Goal: Task Accomplishment & Management: Complete application form

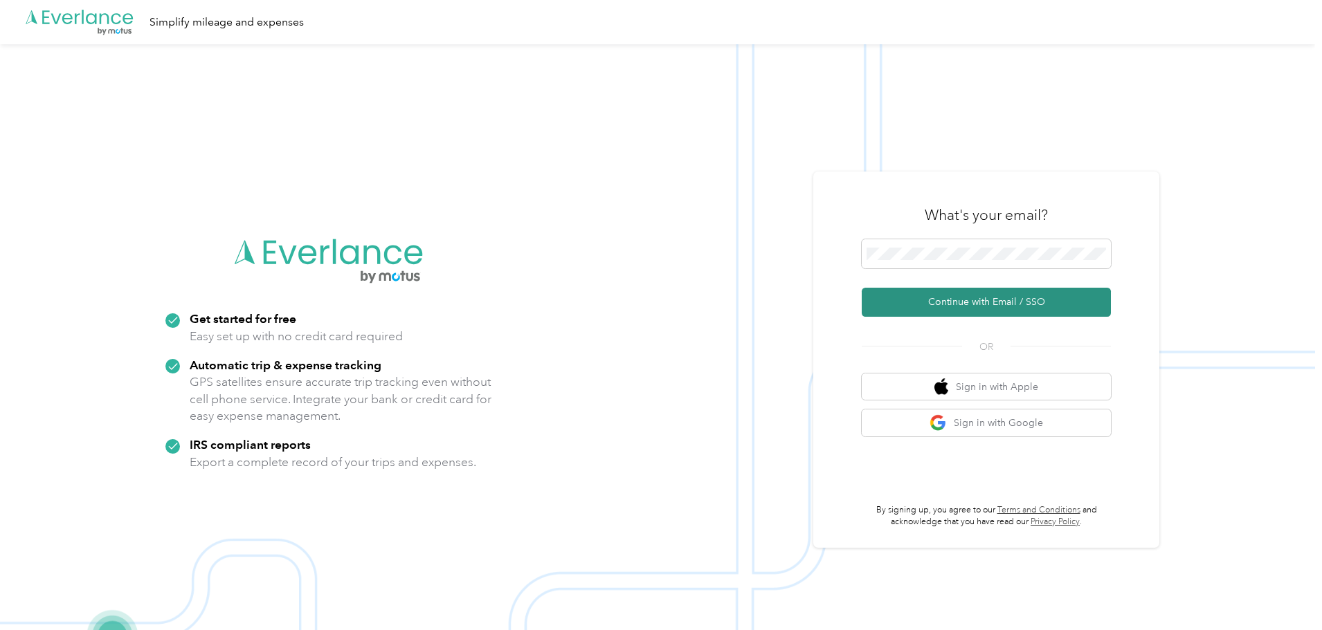
click at [986, 304] on button "Continue with Email / SSO" at bounding box center [986, 302] width 249 height 29
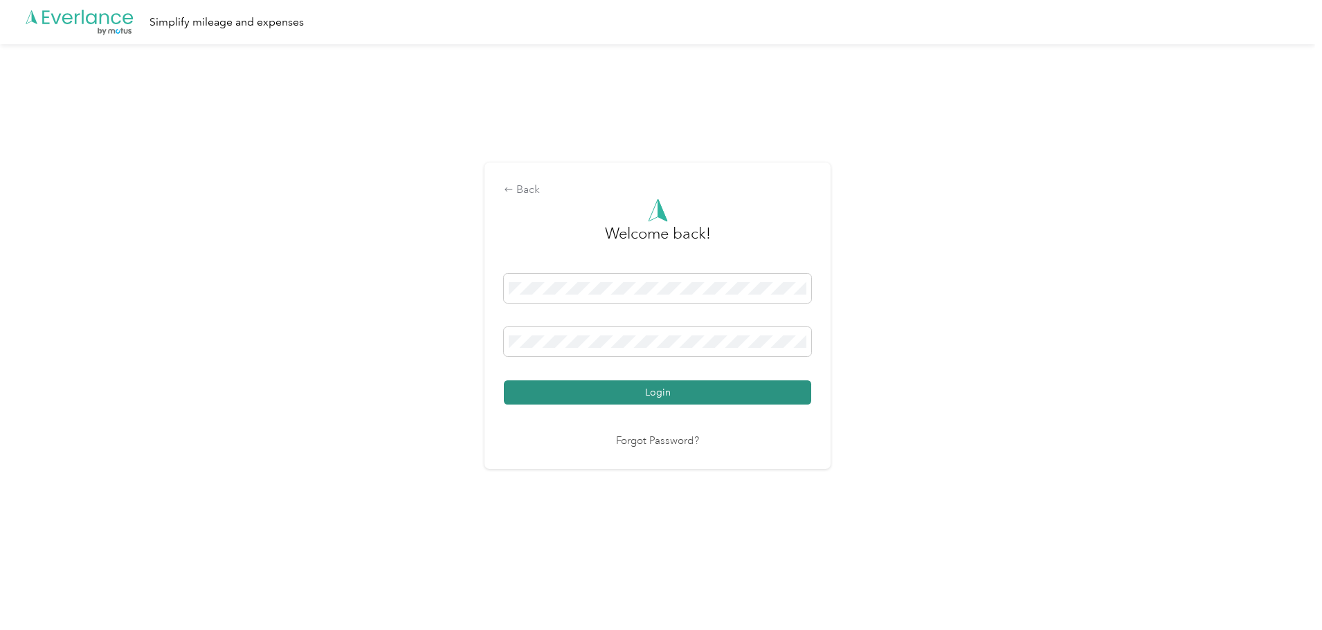
click at [675, 405] on button "Login" at bounding box center [657, 393] width 307 height 24
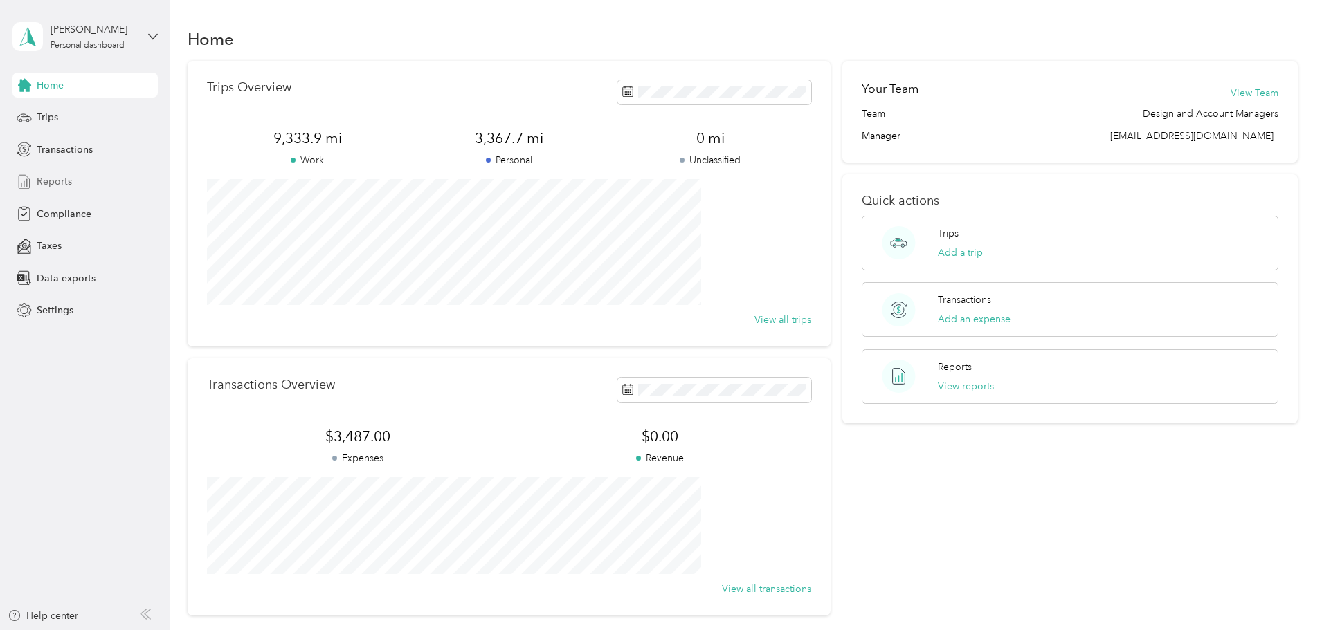
click at [69, 177] on span "Reports" at bounding box center [54, 181] width 35 height 15
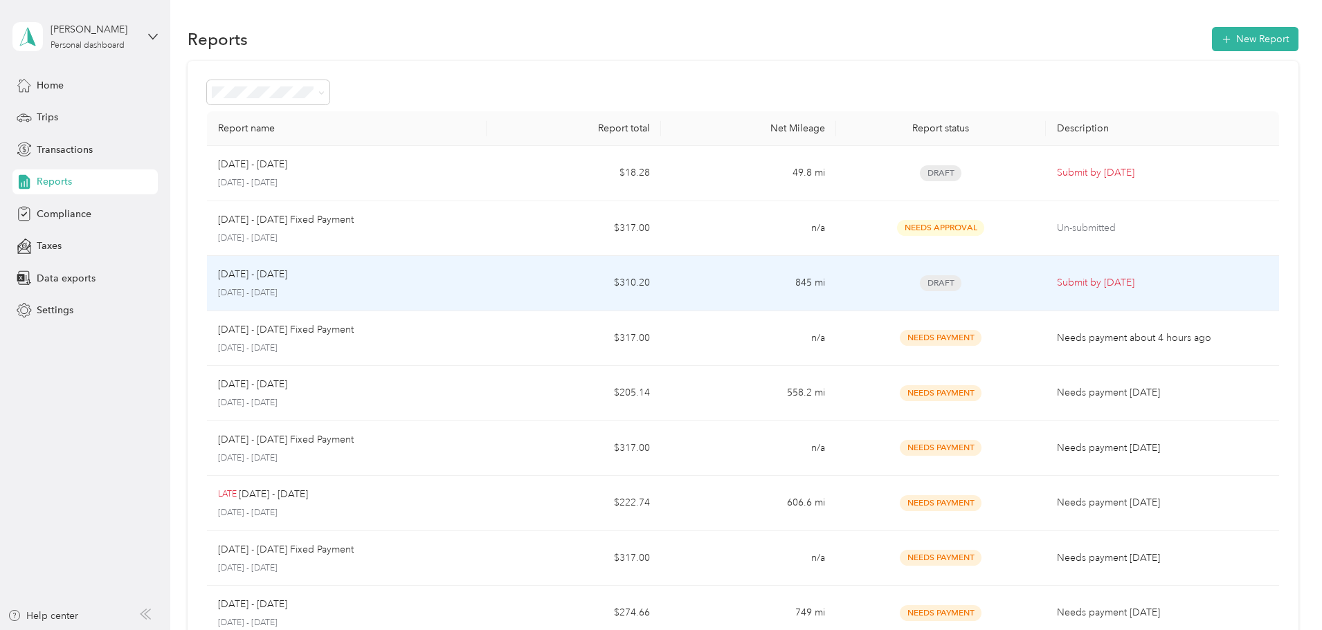
click at [689, 275] on td "845 mi" at bounding box center [748, 283] width 174 height 55
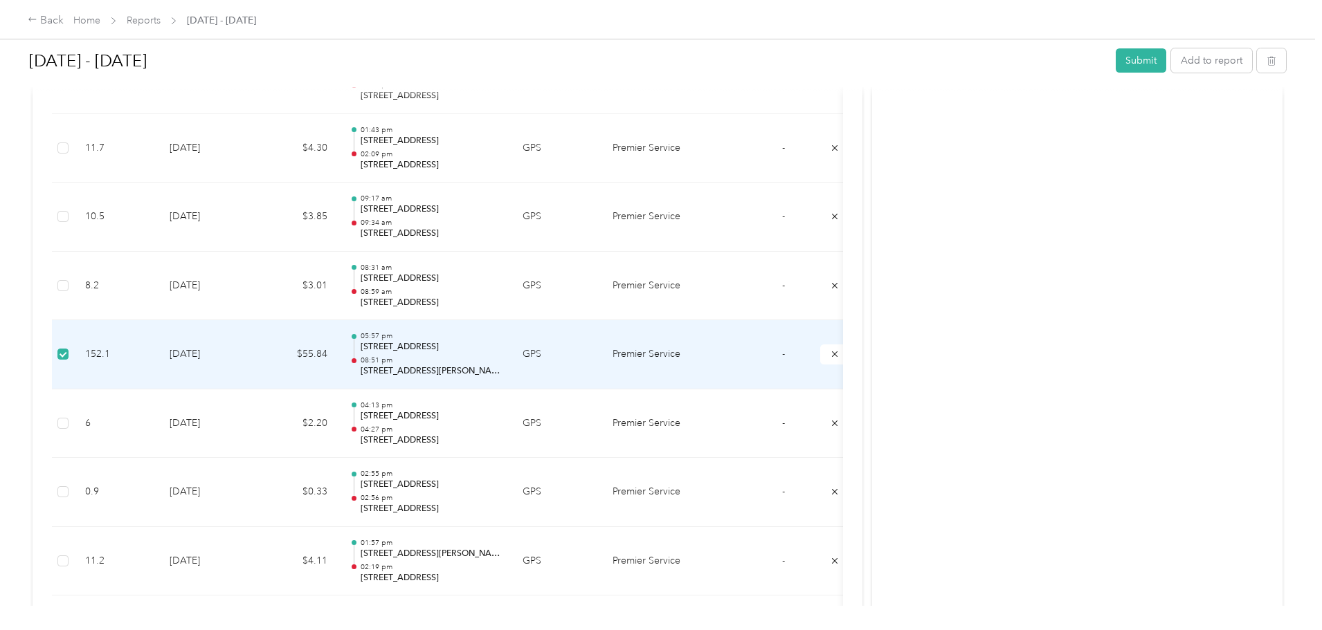
scroll to position [969, 0]
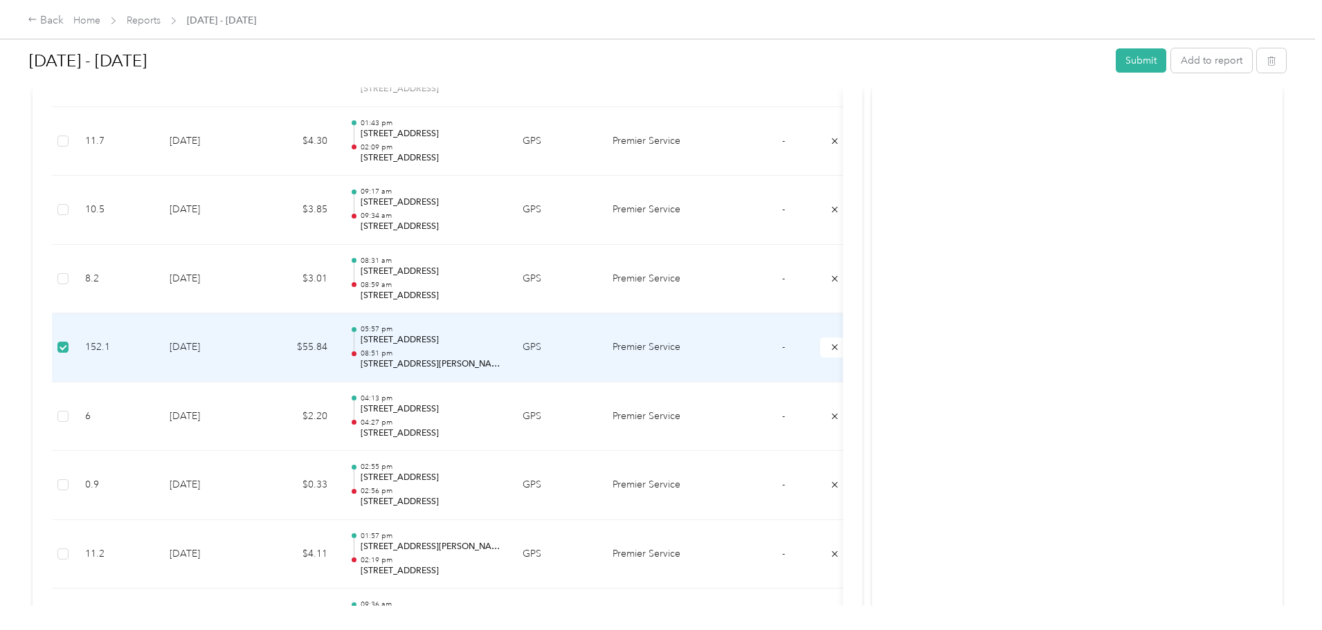
click at [601, 347] on td "GPS" at bounding box center [556, 347] width 90 height 69
click at [338, 338] on td "$55.84" at bounding box center [296, 347] width 83 height 69
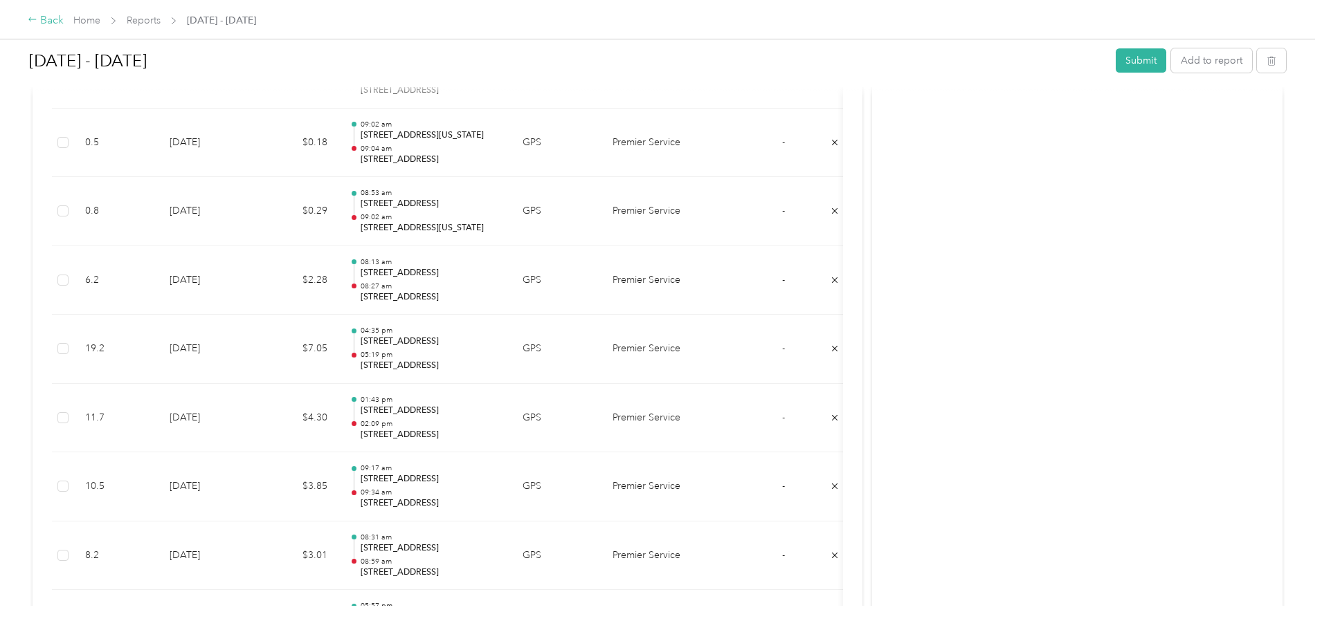
click at [64, 24] on div "Back" at bounding box center [46, 20] width 36 height 17
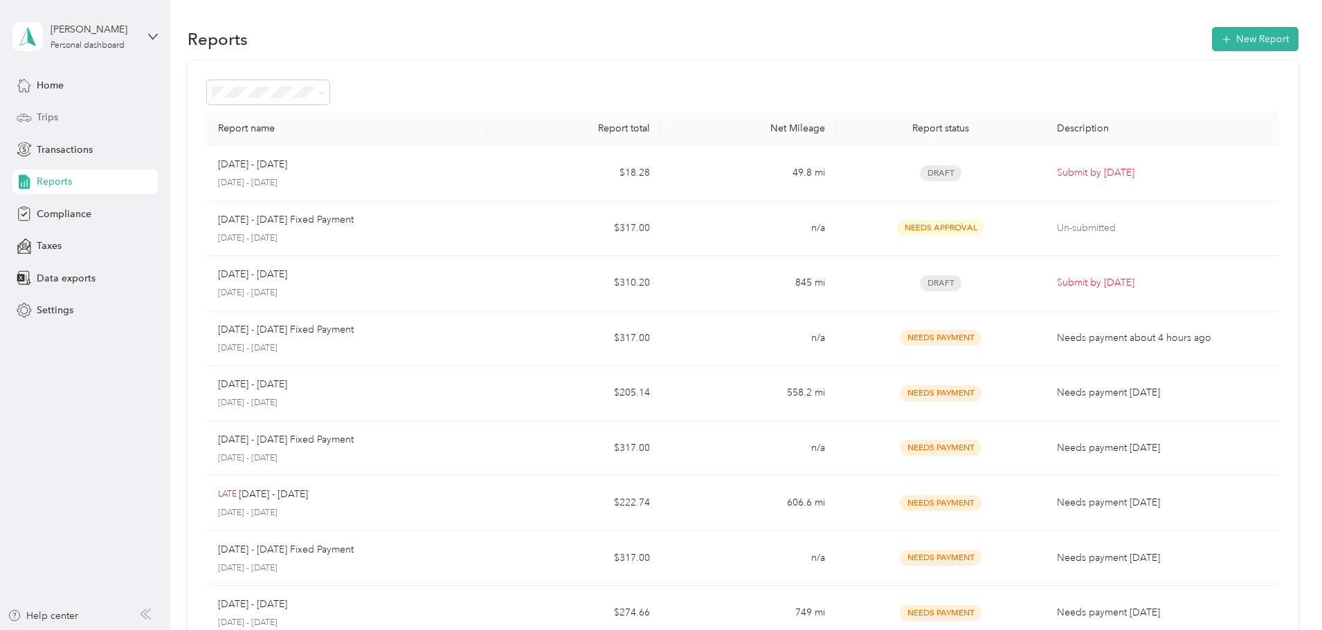
click at [63, 128] on div "Trips" at bounding box center [84, 117] width 145 height 25
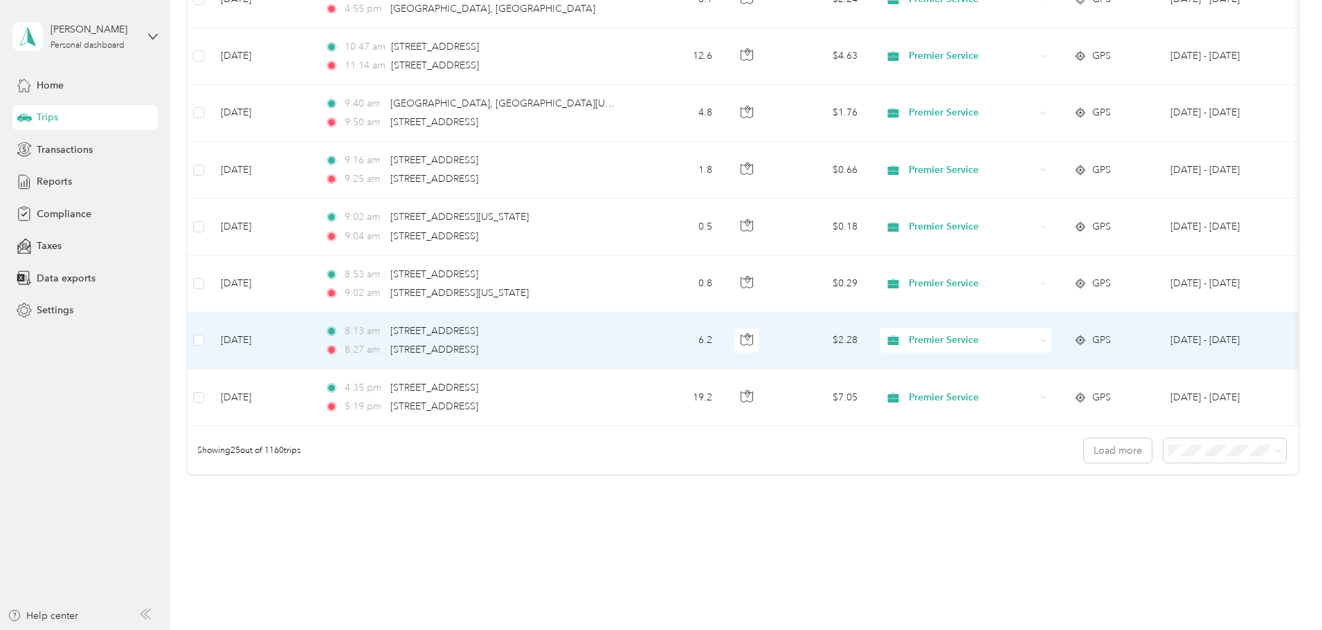
scroll to position [1276, 0]
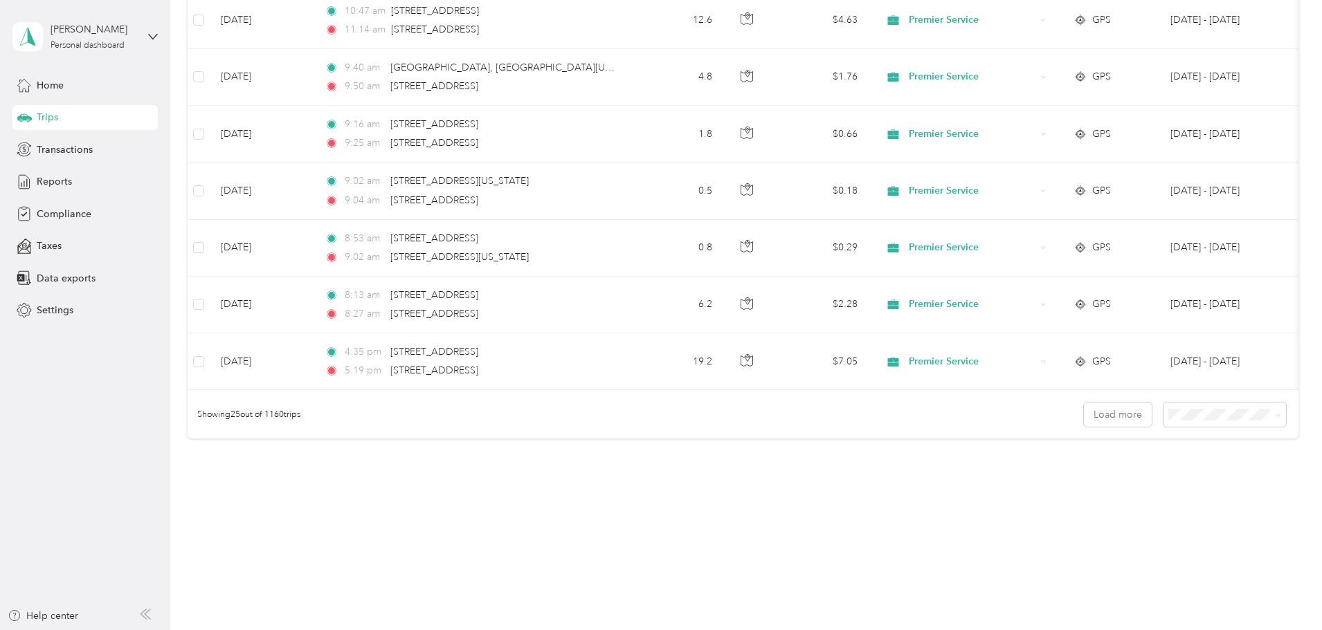
click at [1134, 465] on div "50 per load" at bounding box center [1128, 464] width 103 height 15
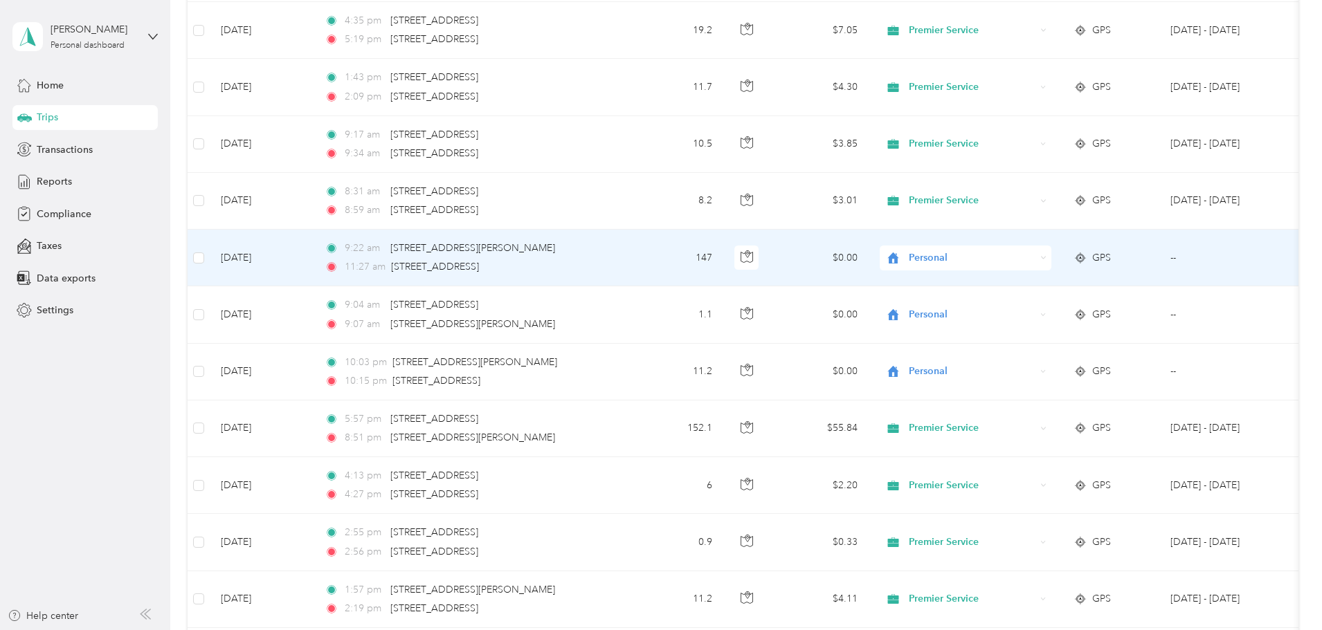
scroll to position [1622, 0]
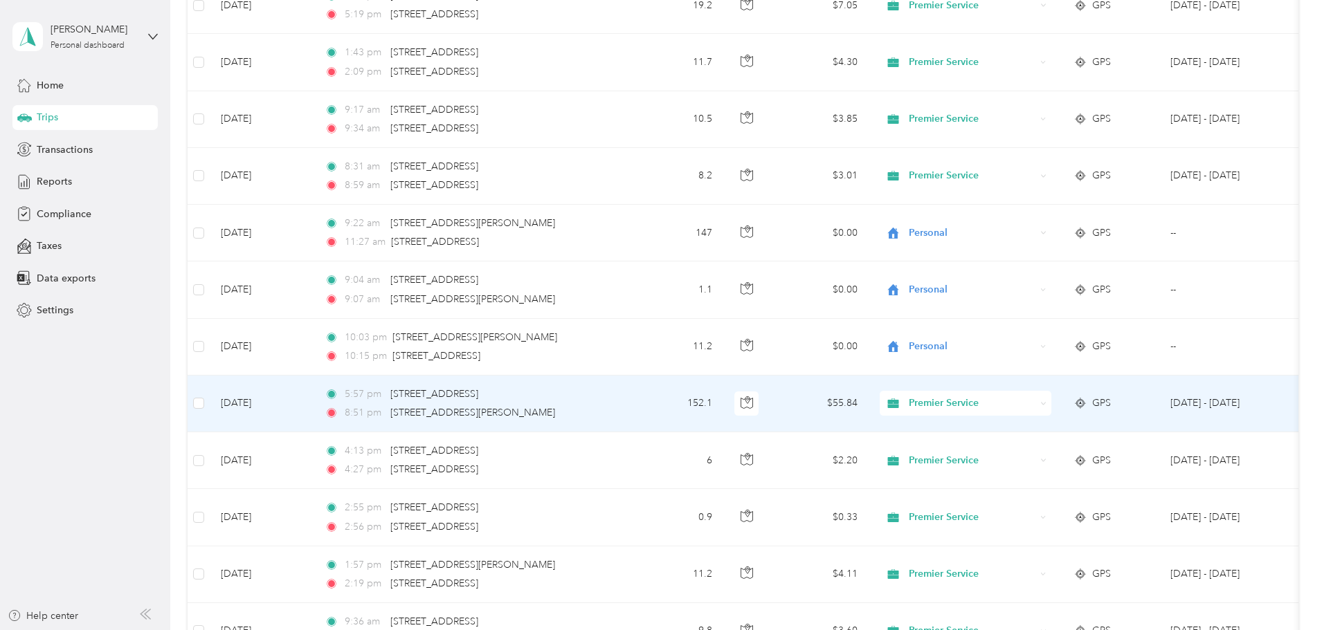
click at [1051, 403] on div "Premier Service" at bounding box center [966, 403] width 172 height 25
click at [1095, 450] on span "Personal" at bounding box center [1070, 453] width 128 height 15
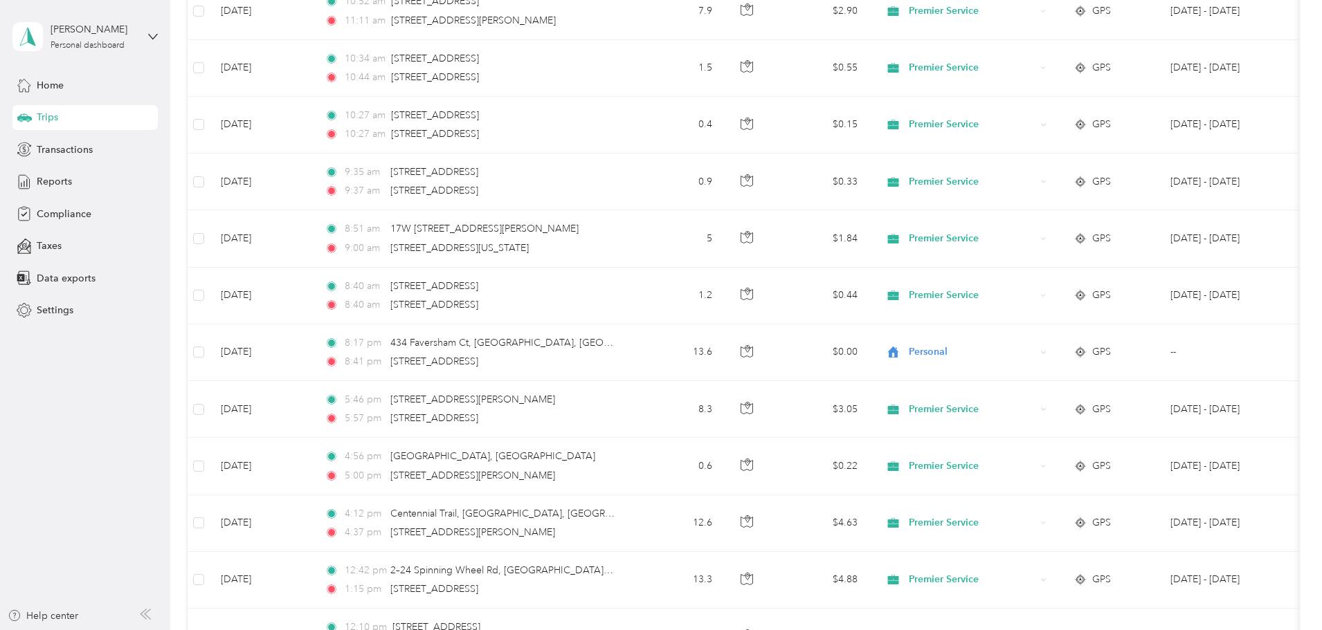
scroll to position [0, 0]
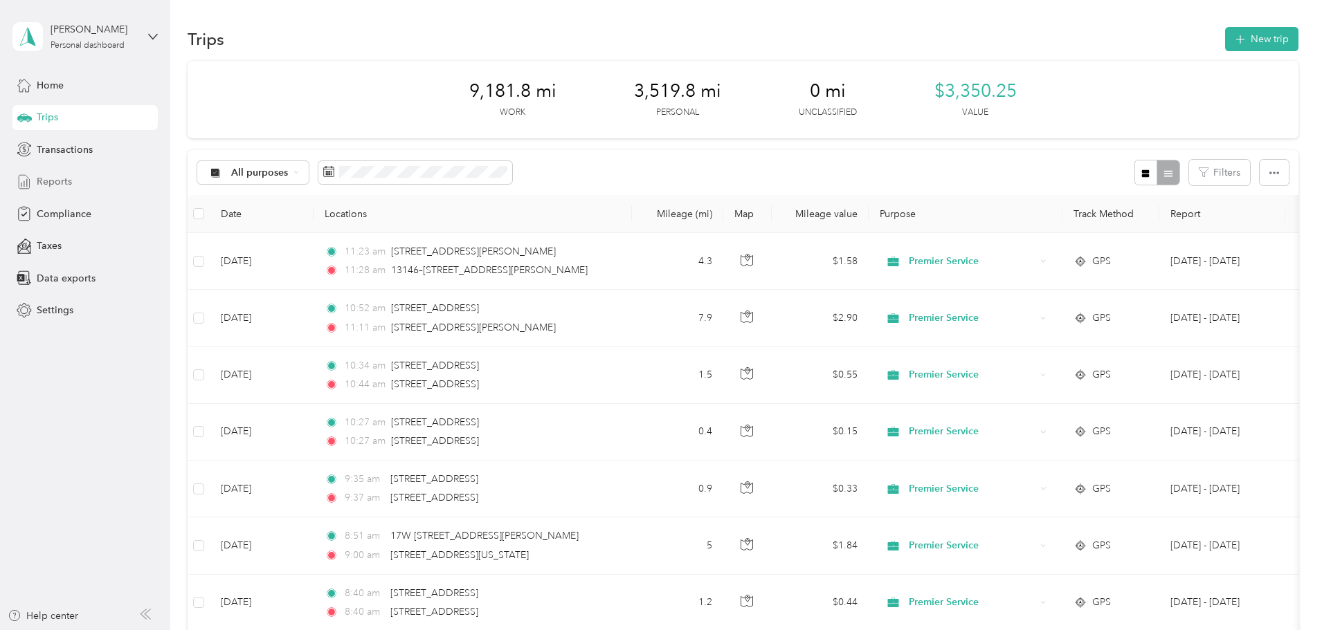
click at [53, 180] on span "Reports" at bounding box center [54, 181] width 35 height 15
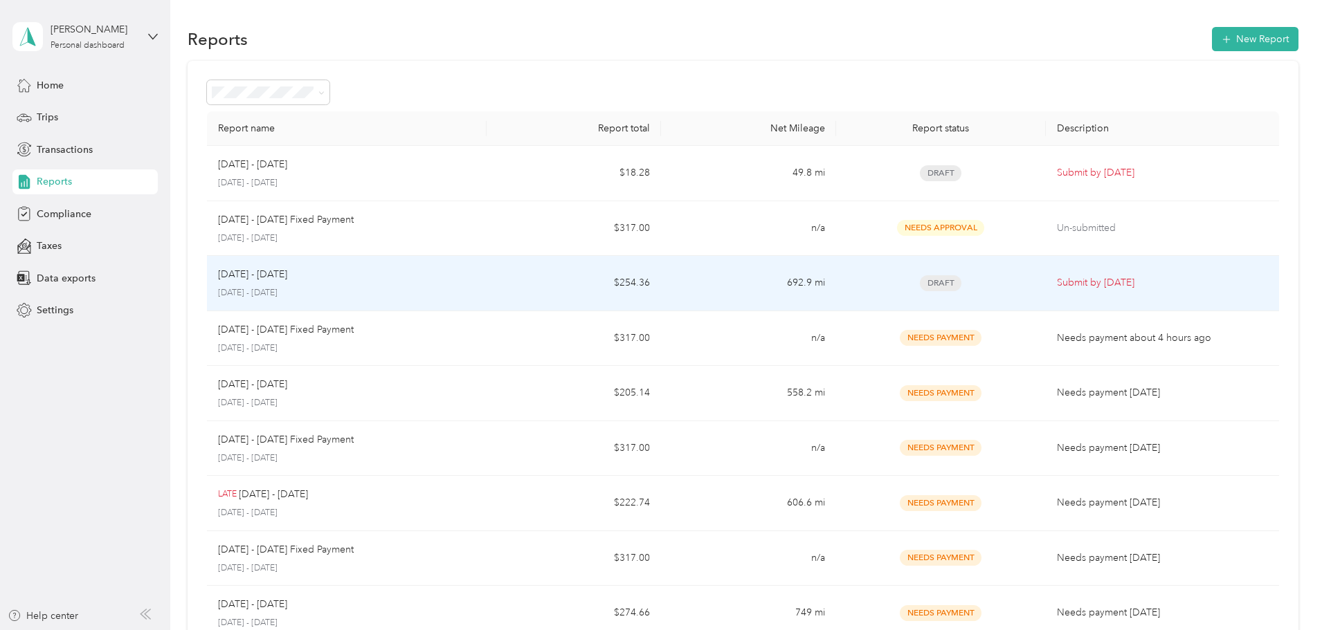
click at [486, 286] on td "[DATE] - [DATE] [DATE] - [DATE]" at bounding box center [347, 283] width 280 height 55
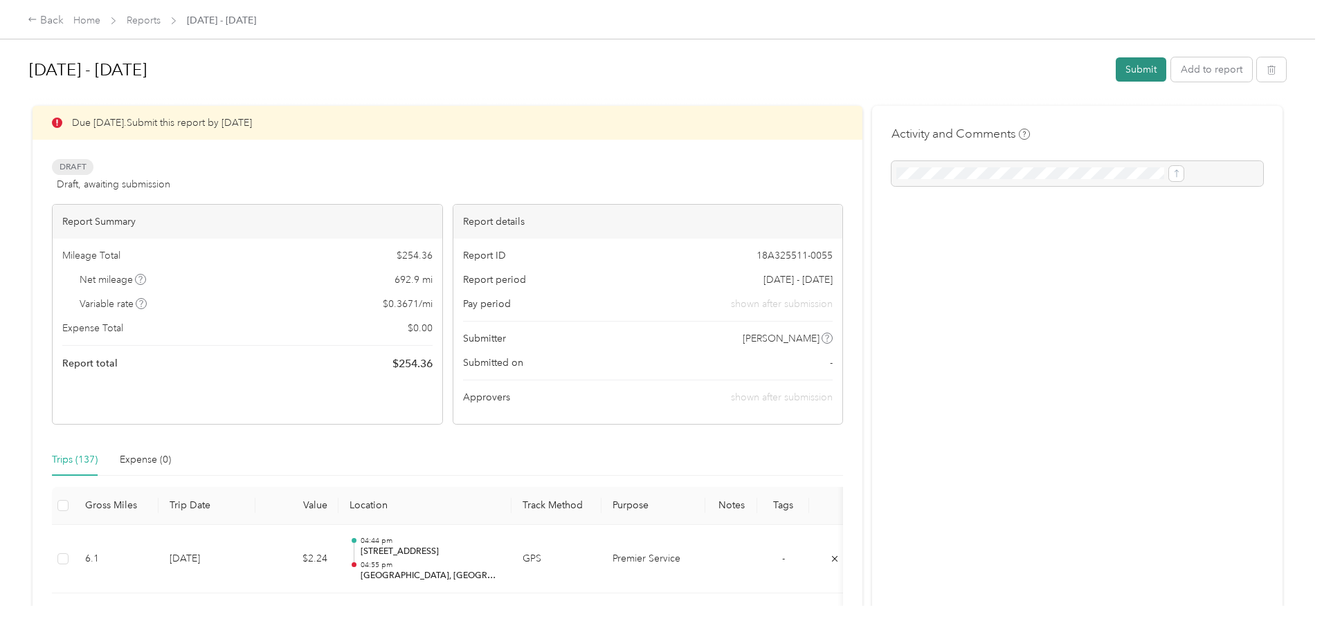
click at [1116, 70] on button "Submit" at bounding box center [1141, 69] width 51 height 24
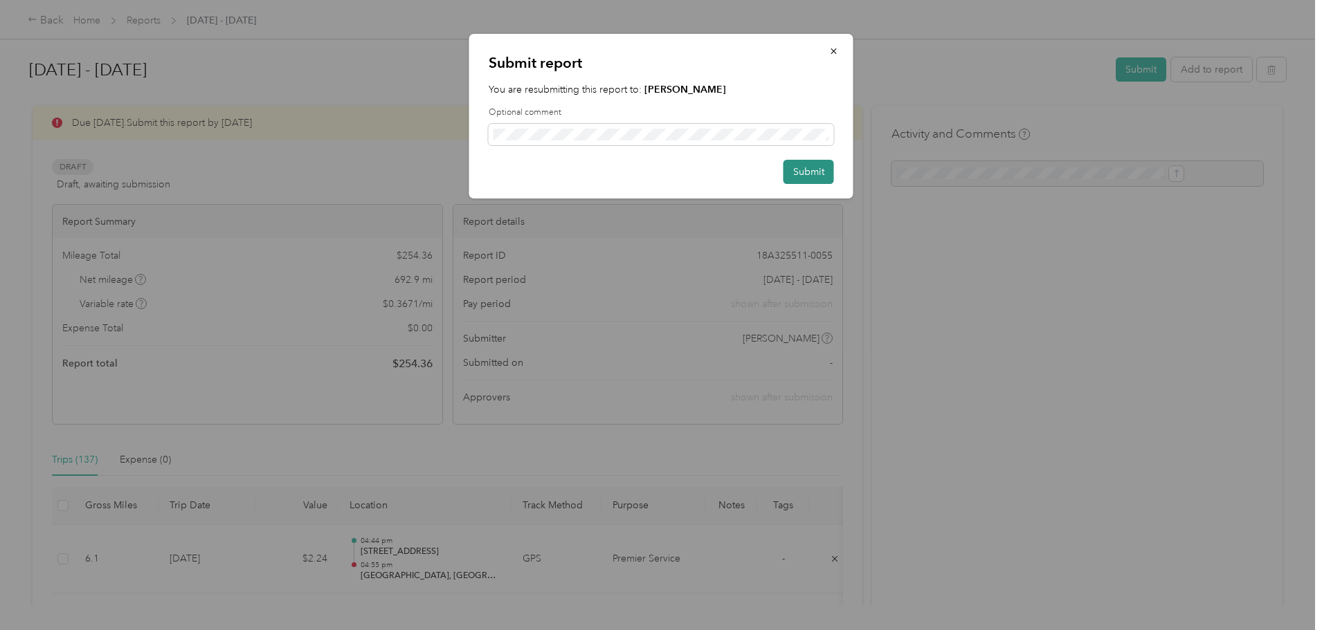
click at [817, 170] on button "Submit" at bounding box center [808, 172] width 51 height 24
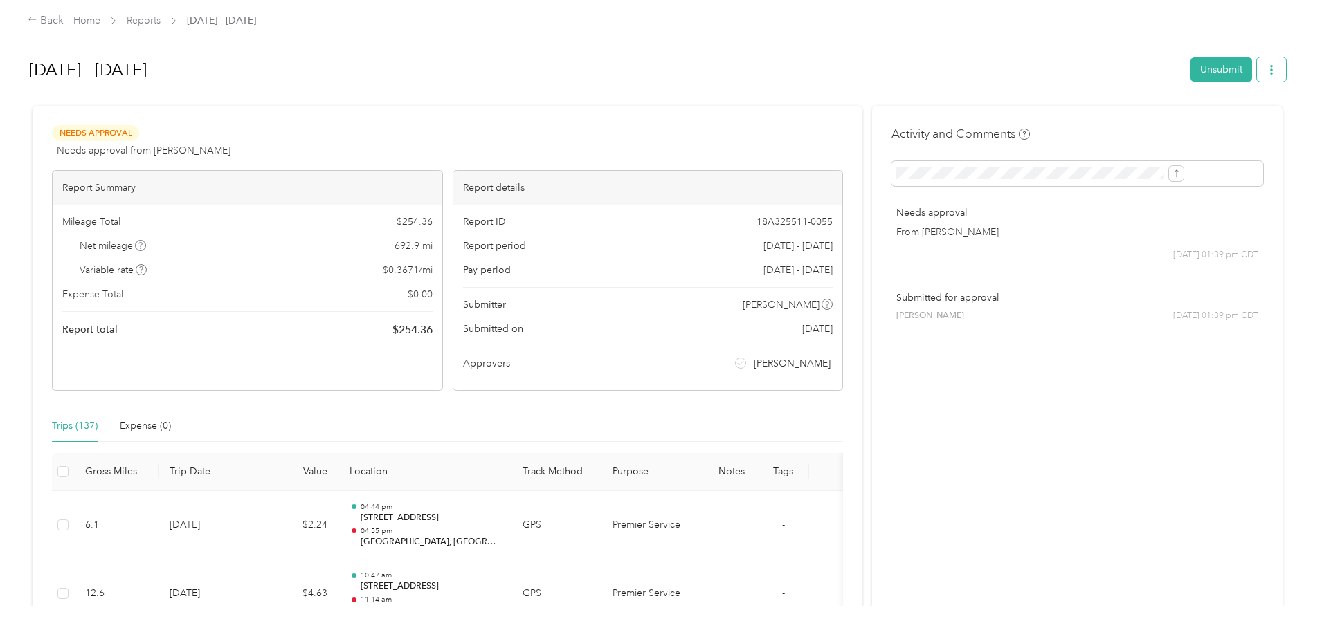
click at [1266, 69] on icon "button" at bounding box center [1271, 70] width 10 height 10
click at [1133, 125] on span "Download" at bounding box center [1118, 120] width 46 height 15
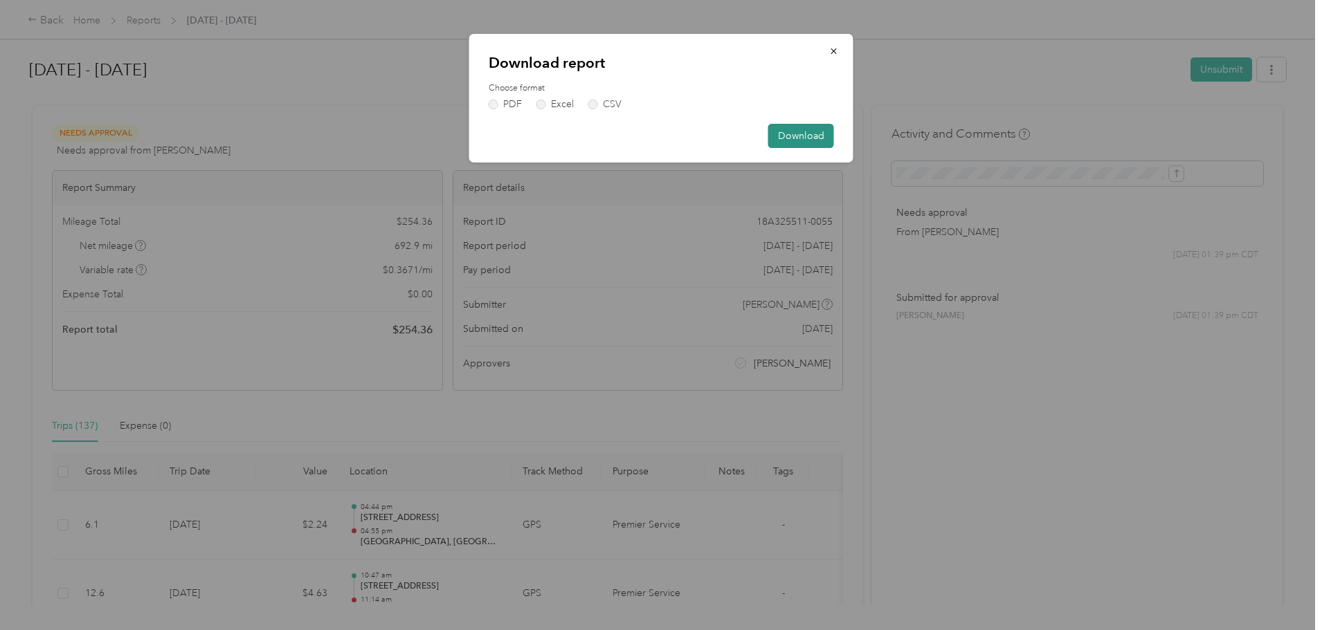
click at [806, 145] on button "Download" at bounding box center [801, 136] width 66 height 24
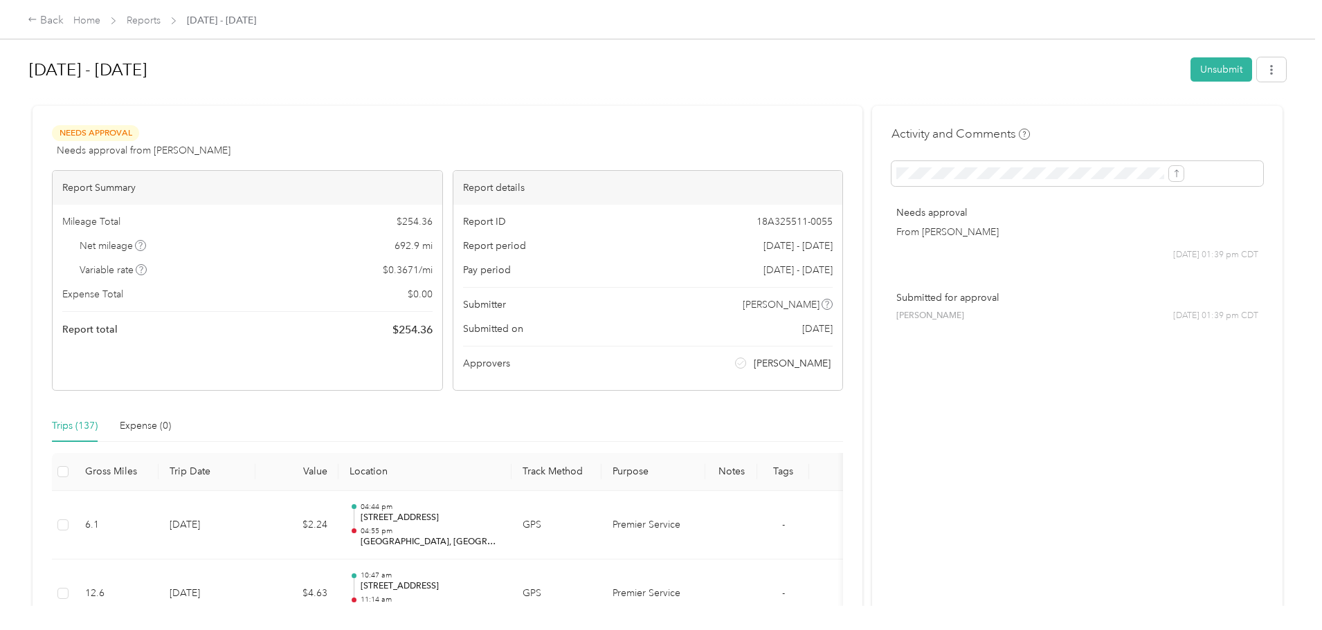
click at [97, 127] on div "Back Home Reports [DATE] - [DATE] [DATE] - [DATE] Unsubmit Needs Approval Needs…" at bounding box center [657, 315] width 1315 height 630
